Goal: Task Accomplishment & Management: Use online tool/utility

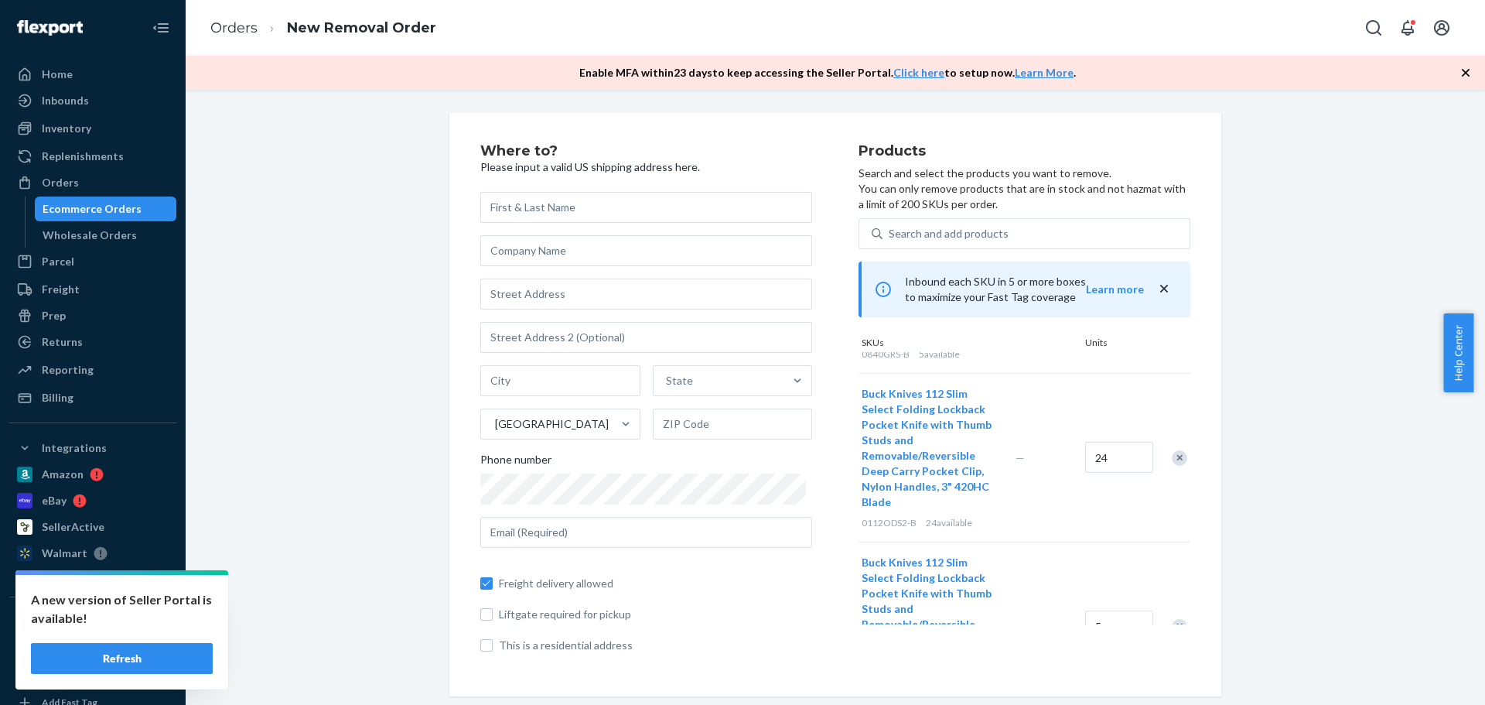
scroll to position [1625, 0]
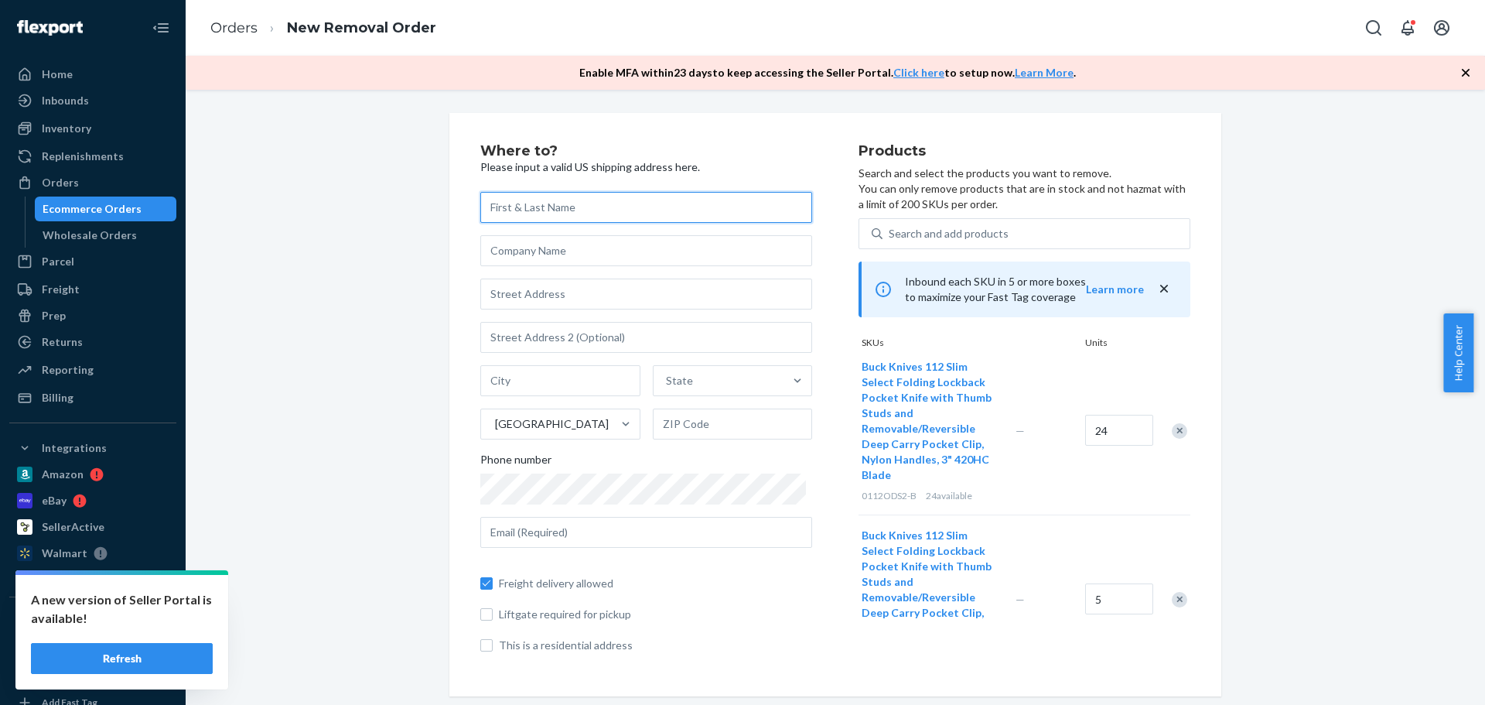
click at [524, 202] on input "text" at bounding box center [646, 207] width 332 height 31
click at [407, 509] on div "Where to? Please input a valid US shipping address here. State United States Ph…" at bounding box center [835, 404] width 1276 height 583
click at [562, 214] on input "text" at bounding box center [646, 207] width 332 height 31
click at [1160, 287] on icon "close" at bounding box center [1164, 289] width 8 height 8
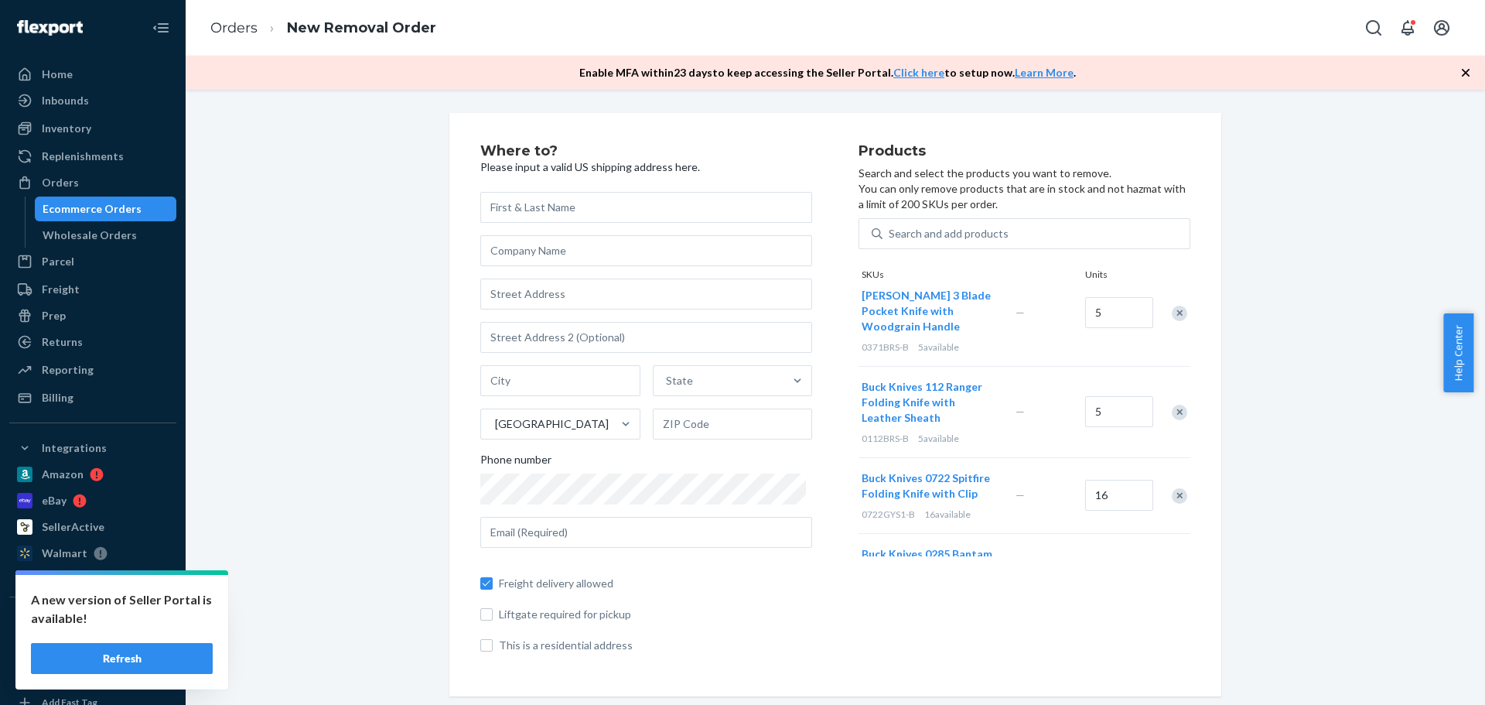
scroll to position [3974, 0]
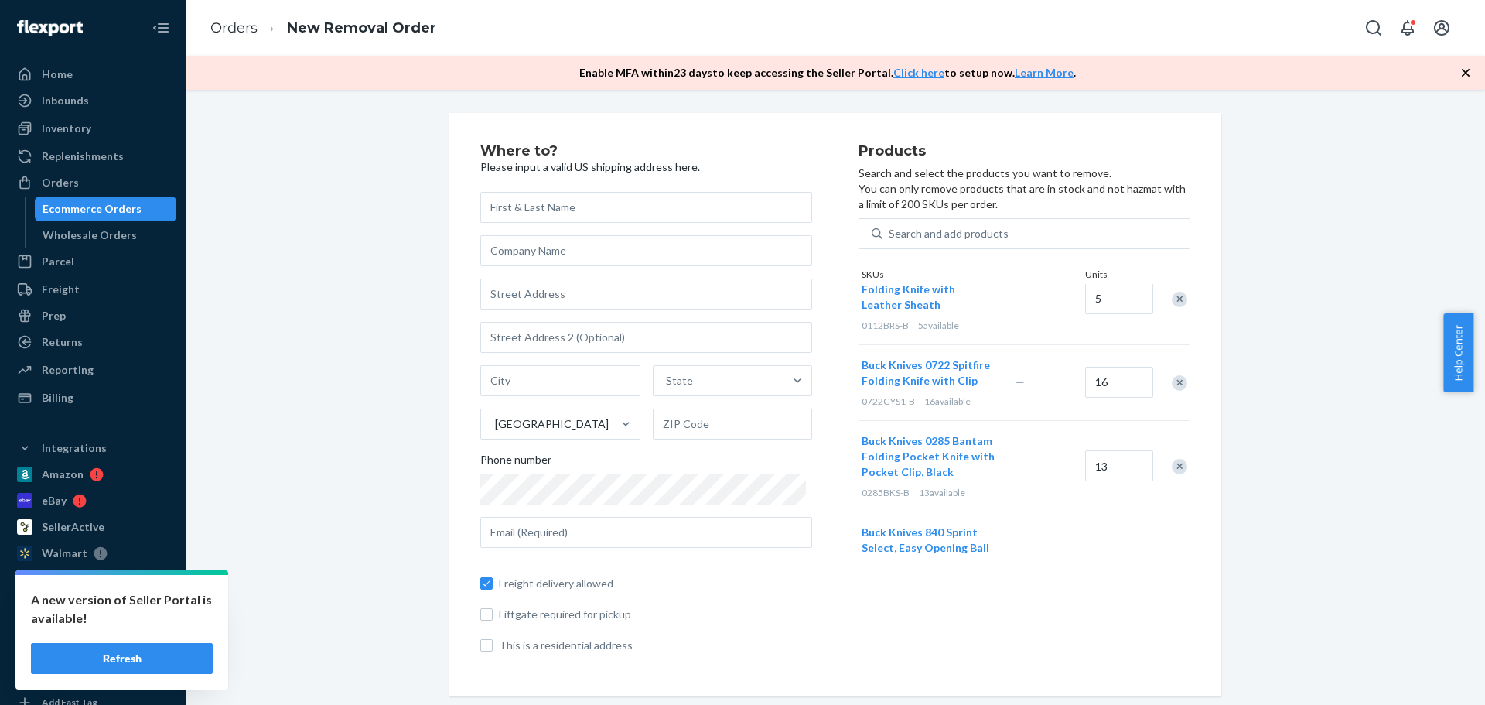
click at [114, 649] on button "Refresh" at bounding box center [122, 658] width 182 height 31
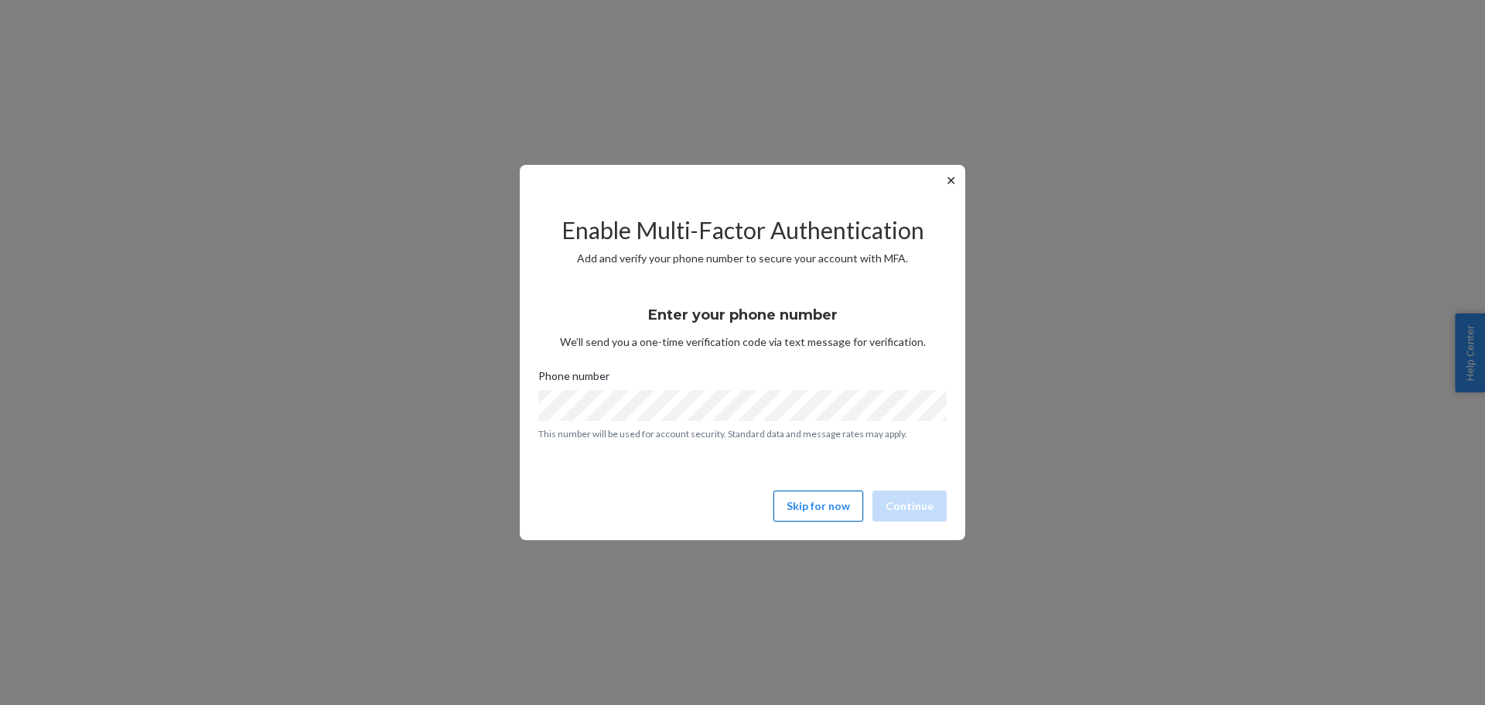
click at [830, 509] on button "Skip for now" at bounding box center [819, 505] width 90 height 31
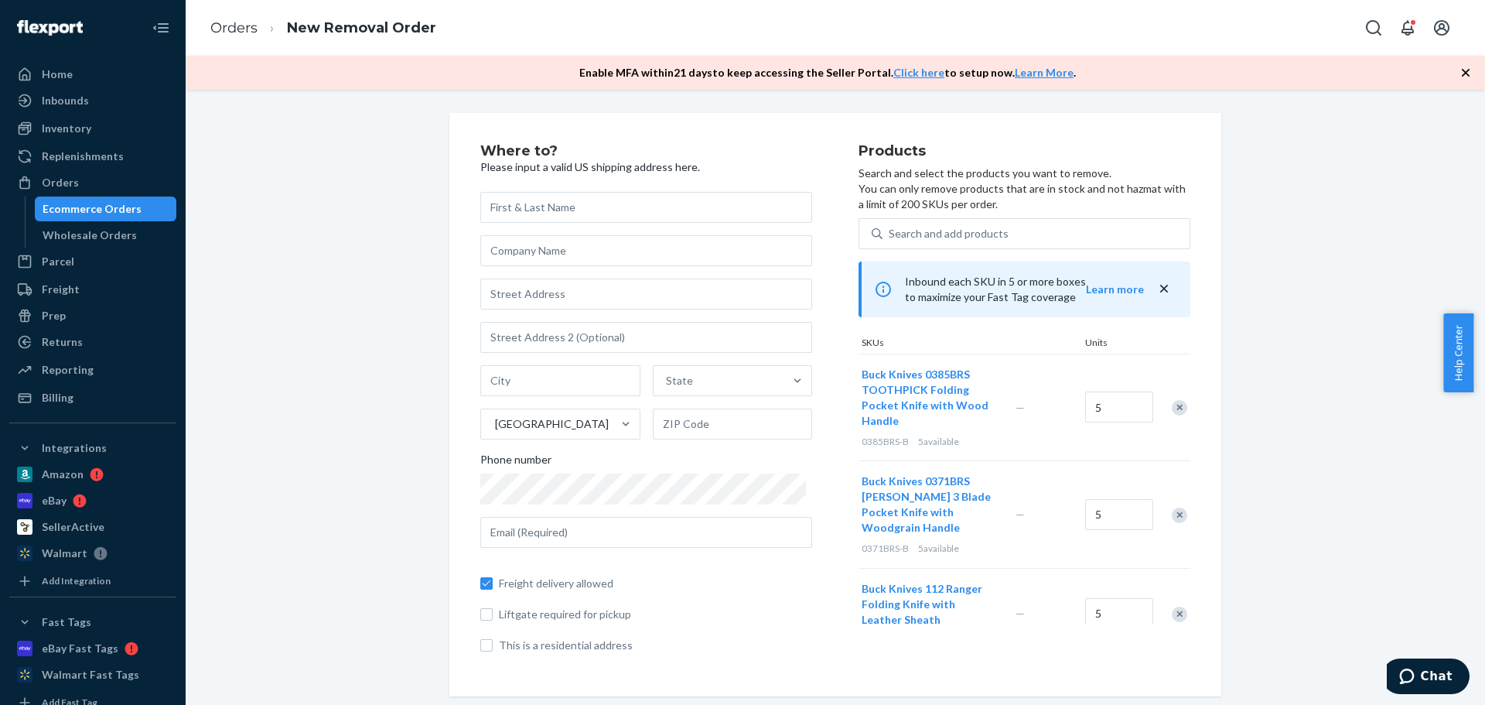
scroll to position [3974, 0]
